Goal: Task Accomplishment & Management: Use online tool/utility

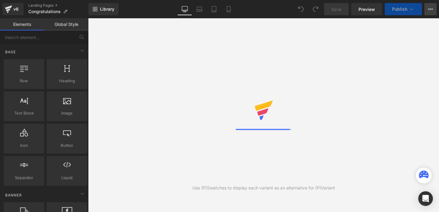
click at [429, 12] on button "View Live Page View with current Template Save Template to Library Schedule Pub…" at bounding box center [430, 9] width 12 height 12
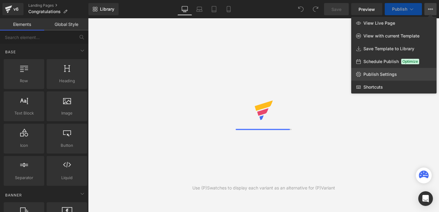
click at [377, 74] on span "Publish Settings" at bounding box center [380, 74] width 34 height 5
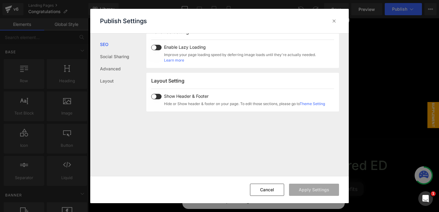
scroll to position [319, 0]
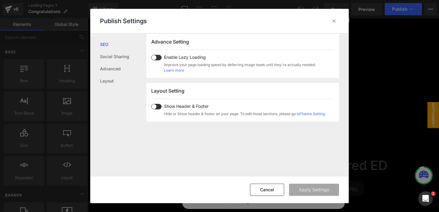
click at [155, 105] on span at bounding box center [156, 106] width 10 height 5
click at [298, 189] on button "Apply Settings" at bounding box center [314, 190] width 50 height 12
click at [332, 22] on icon at bounding box center [334, 21] width 6 height 6
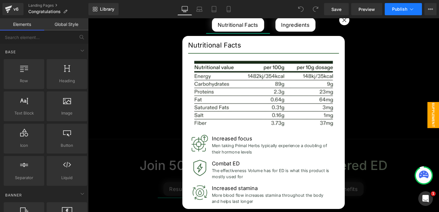
click at [406, 10] on span "Publish" at bounding box center [399, 9] width 15 height 5
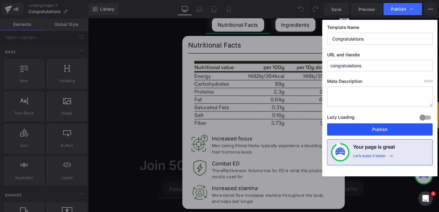
click at [381, 131] on button "Publish" at bounding box center [379, 129] width 105 height 12
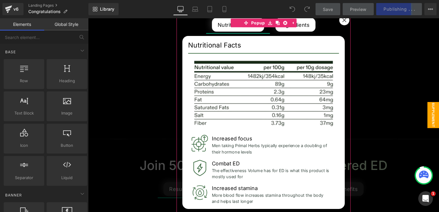
click at [357, 22] on icon at bounding box center [357, 20] width 5 height 5
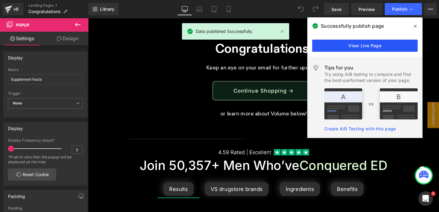
click at [358, 45] on link "View Live Page" at bounding box center [364, 46] width 105 height 12
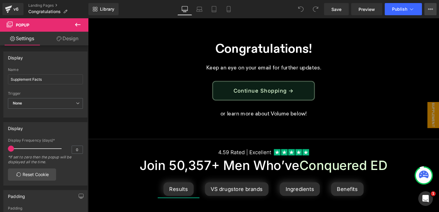
click at [431, 10] on icon at bounding box center [430, 9] width 5 height 5
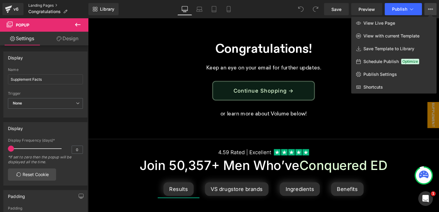
click at [50, 5] on link "Landing Pages" at bounding box center [58, 5] width 60 height 5
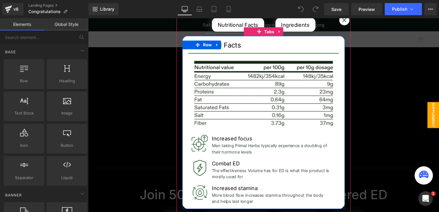
click at [356, 22] on icon at bounding box center [357, 20] width 5 height 5
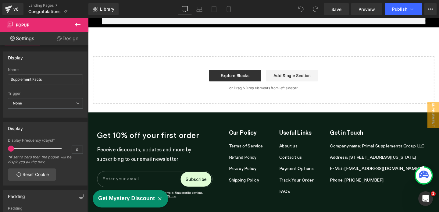
scroll to position [2147, 0]
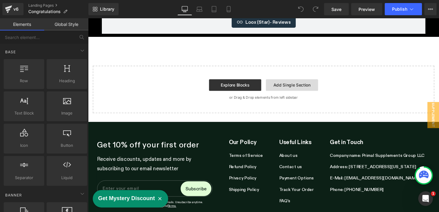
click at [298, 83] on link "Add Single Section" at bounding box center [302, 89] width 55 height 12
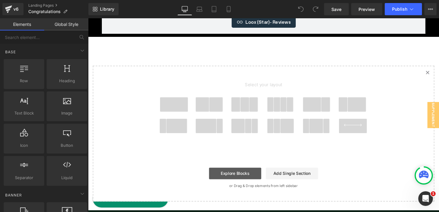
click at [240, 176] on link "Explore Blocks" at bounding box center [242, 182] width 55 height 12
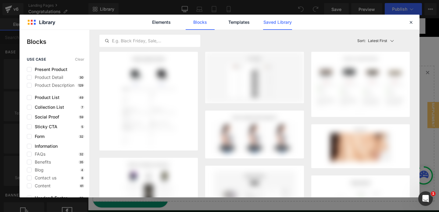
click at [266, 23] on link "Saved Library" at bounding box center [277, 22] width 29 height 15
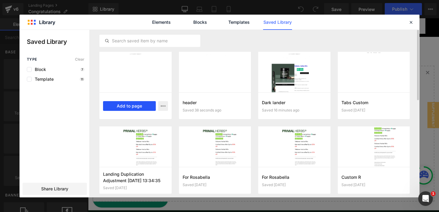
click at [135, 105] on button "Add to page" at bounding box center [129, 106] width 53 height 10
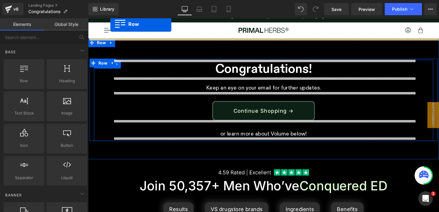
scroll to position [0, 0]
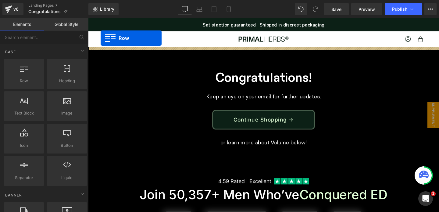
drag, startPoint x: 92, startPoint y: 52, endPoint x: 101, endPoint y: 39, distance: 16.4
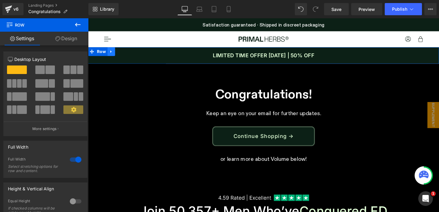
click at [112, 54] on icon at bounding box center [112, 53] width 4 height 5
click at [129, 55] on icon at bounding box center [128, 53] width 4 height 4
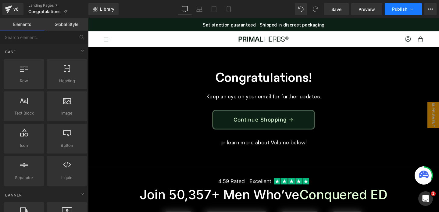
click at [404, 9] on span "Publish" at bounding box center [399, 9] width 15 height 5
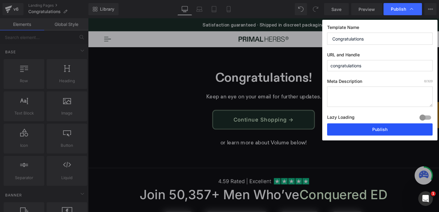
click at [388, 130] on button "Publish" at bounding box center [379, 129] width 105 height 12
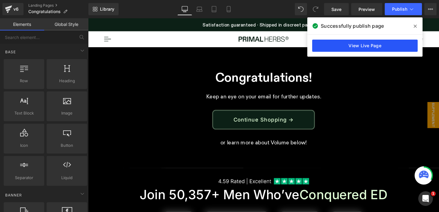
click at [358, 42] on link "View Live Page" at bounding box center [364, 46] width 105 height 12
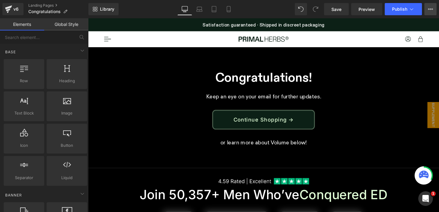
click at [433, 11] on icon at bounding box center [430, 9] width 5 height 5
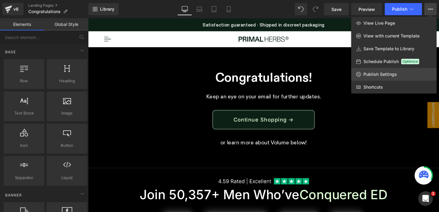
click at [376, 72] on span "Publish Settings" at bounding box center [380, 74] width 34 height 5
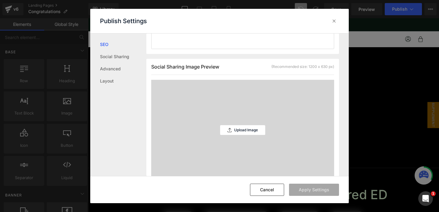
scroll to position [363, 0]
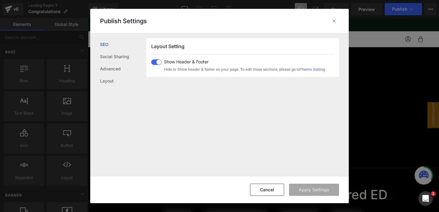
click at [155, 63] on span at bounding box center [156, 61] width 10 height 5
click at [309, 188] on button "Apply Settings" at bounding box center [314, 190] width 50 height 12
click at [333, 22] on icon at bounding box center [334, 21] width 6 height 6
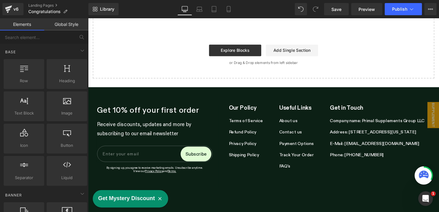
scroll to position [2297, 0]
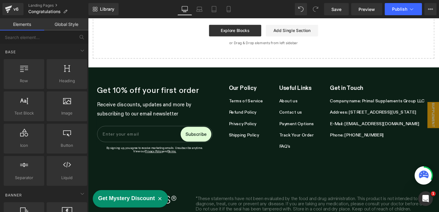
click at [162, 208] on icon "button" at bounding box center [163, 207] width 3 height 3
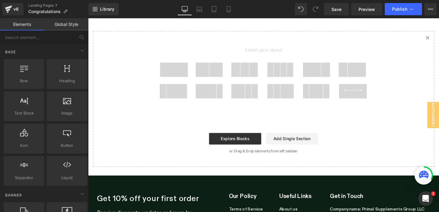
scroll to position [2180, 0]
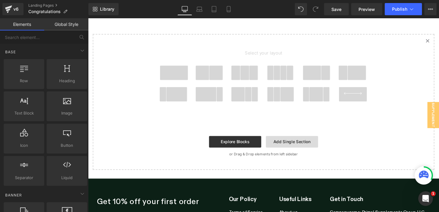
click at [284, 142] on link "Add Single Section" at bounding box center [302, 148] width 55 height 12
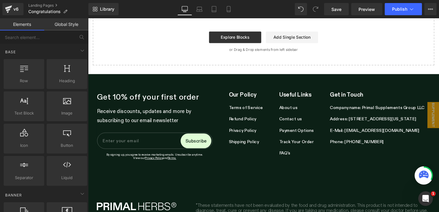
scroll to position [2297, 0]
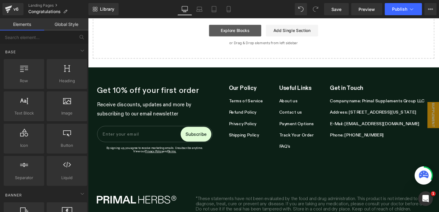
click at [243, 25] on link "Explore Blocks" at bounding box center [242, 31] width 55 height 12
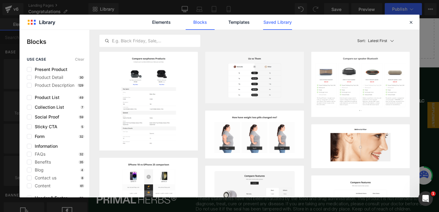
click at [278, 24] on link "Saved Library" at bounding box center [277, 22] width 29 height 15
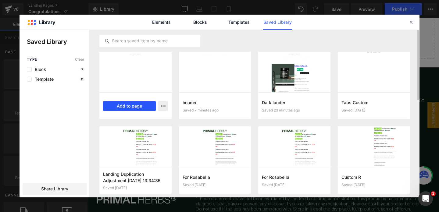
click at [131, 107] on button "Add to page" at bounding box center [129, 106] width 53 height 10
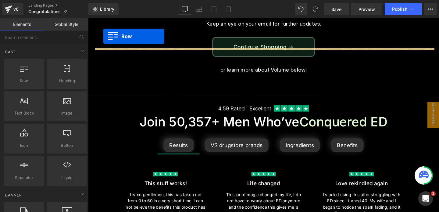
scroll to position [0, 0]
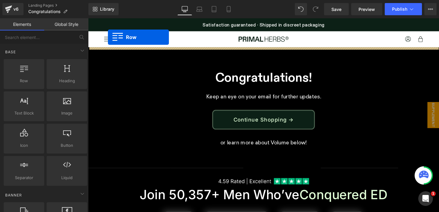
drag, startPoint x: 91, startPoint y: 55, endPoint x: 109, endPoint y: 40, distance: 23.1
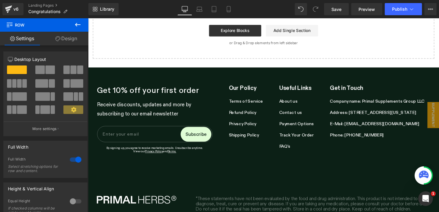
scroll to position [2294, 0]
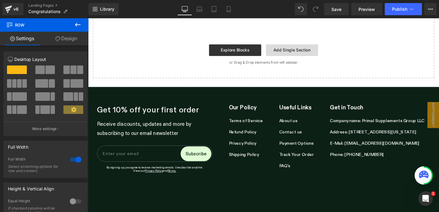
click at [291, 46] on link "Add Single Section" at bounding box center [302, 52] width 55 height 12
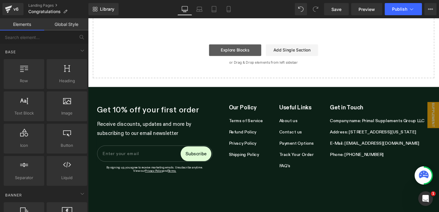
click at [248, 46] on link "Explore Blocks" at bounding box center [242, 52] width 55 height 12
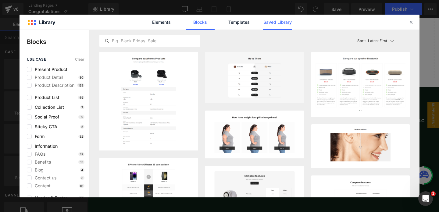
click at [283, 20] on link "Saved Library" at bounding box center [277, 22] width 29 height 15
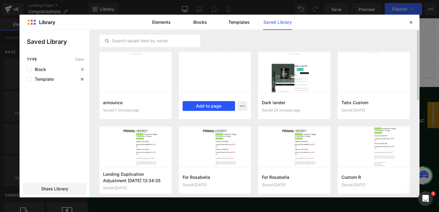
click at [195, 106] on button "Add to page" at bounding box center [209, 106] width 53 height 10
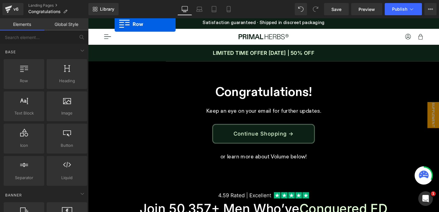
scroll to position [0, 0]
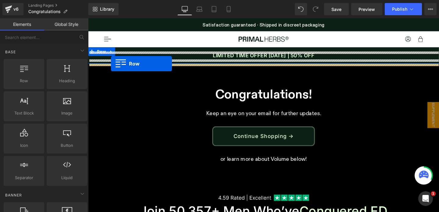
drag, startPoint x: 91, startPoint y: 53, endPoint x: 112, endPoint y: 67, distance: 24.6
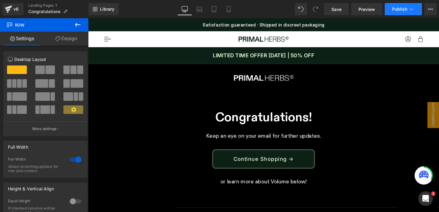
click at [400, 11] on span "Publish" at bounding box center [399, 9] width 15 height 5
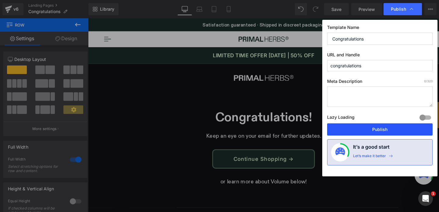
click at [373, 129] on button "Publish" at bounding box center [379, 129] width 105 height 12
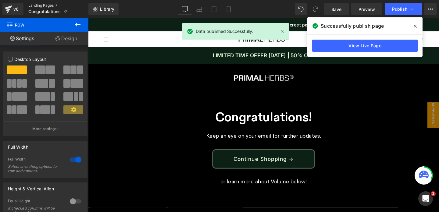
click at [46, 5] on link "Landing Pages" at bounding box center [58, 5] width 60 height 5
